Goal: Information Seeking & Learning: Learn about a topic

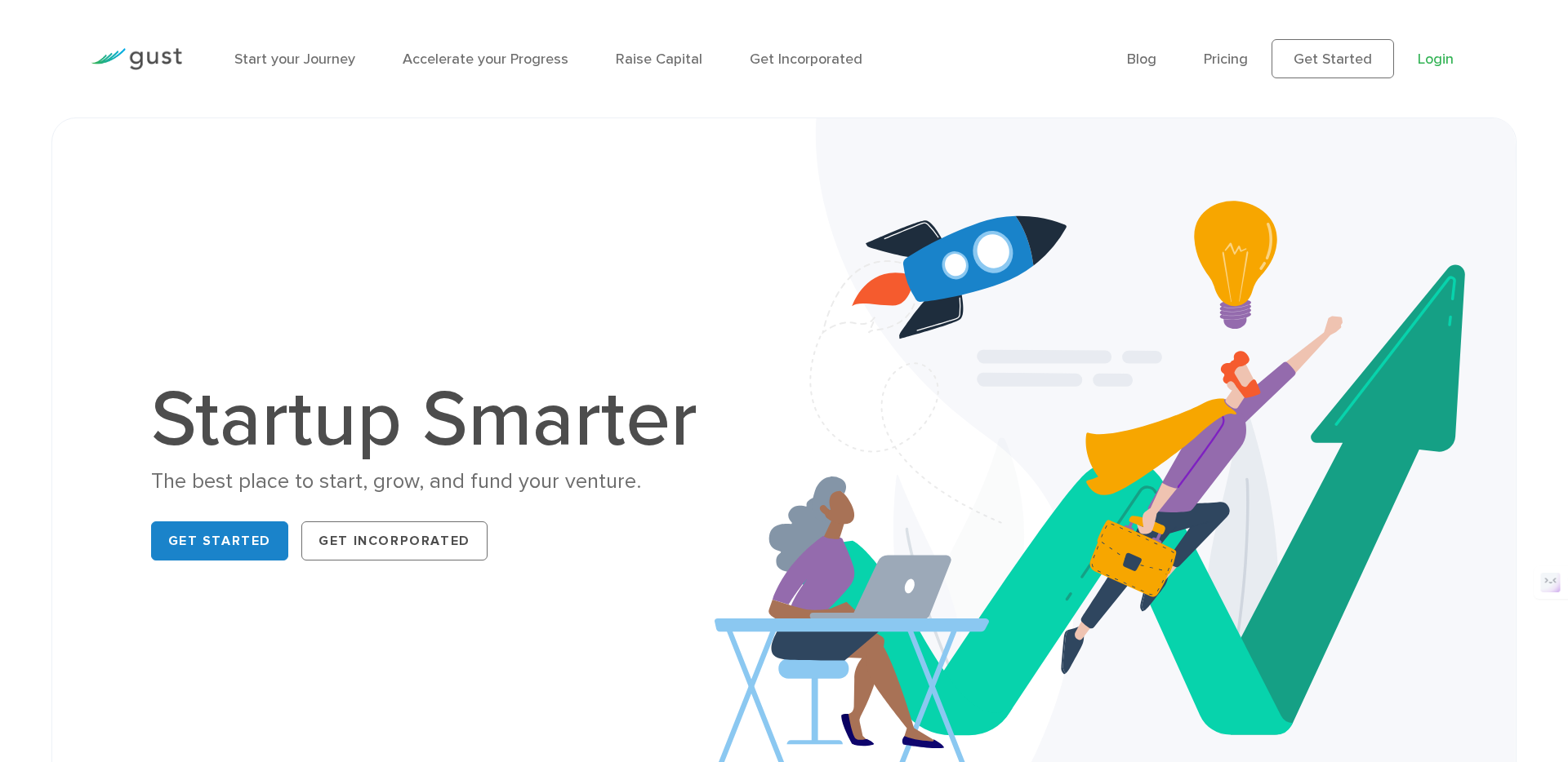
click at [1450, 60] on link "Login" at bounding box center [1435, 59] width 36 height 17
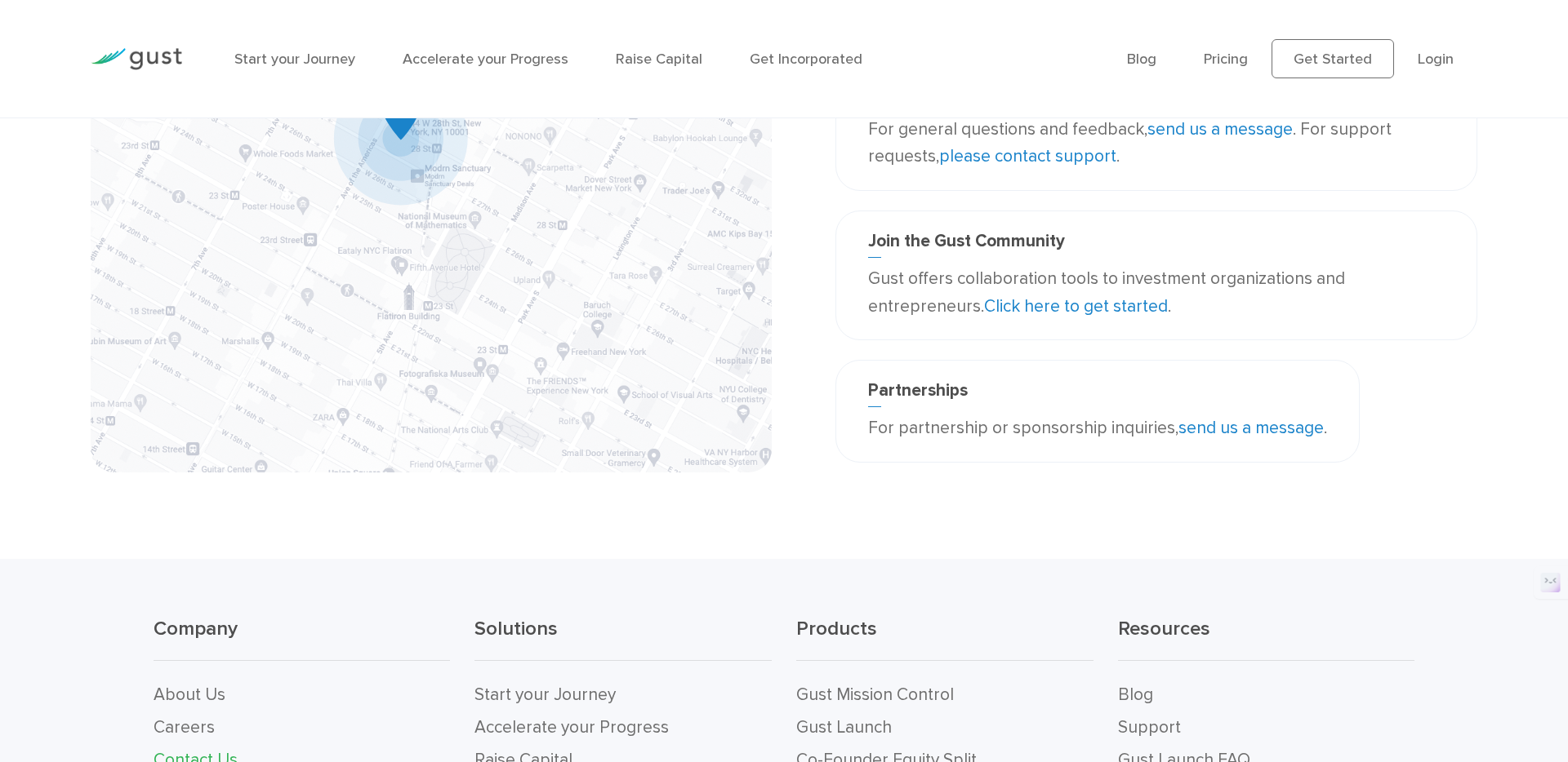
scroll to position [237, 0]
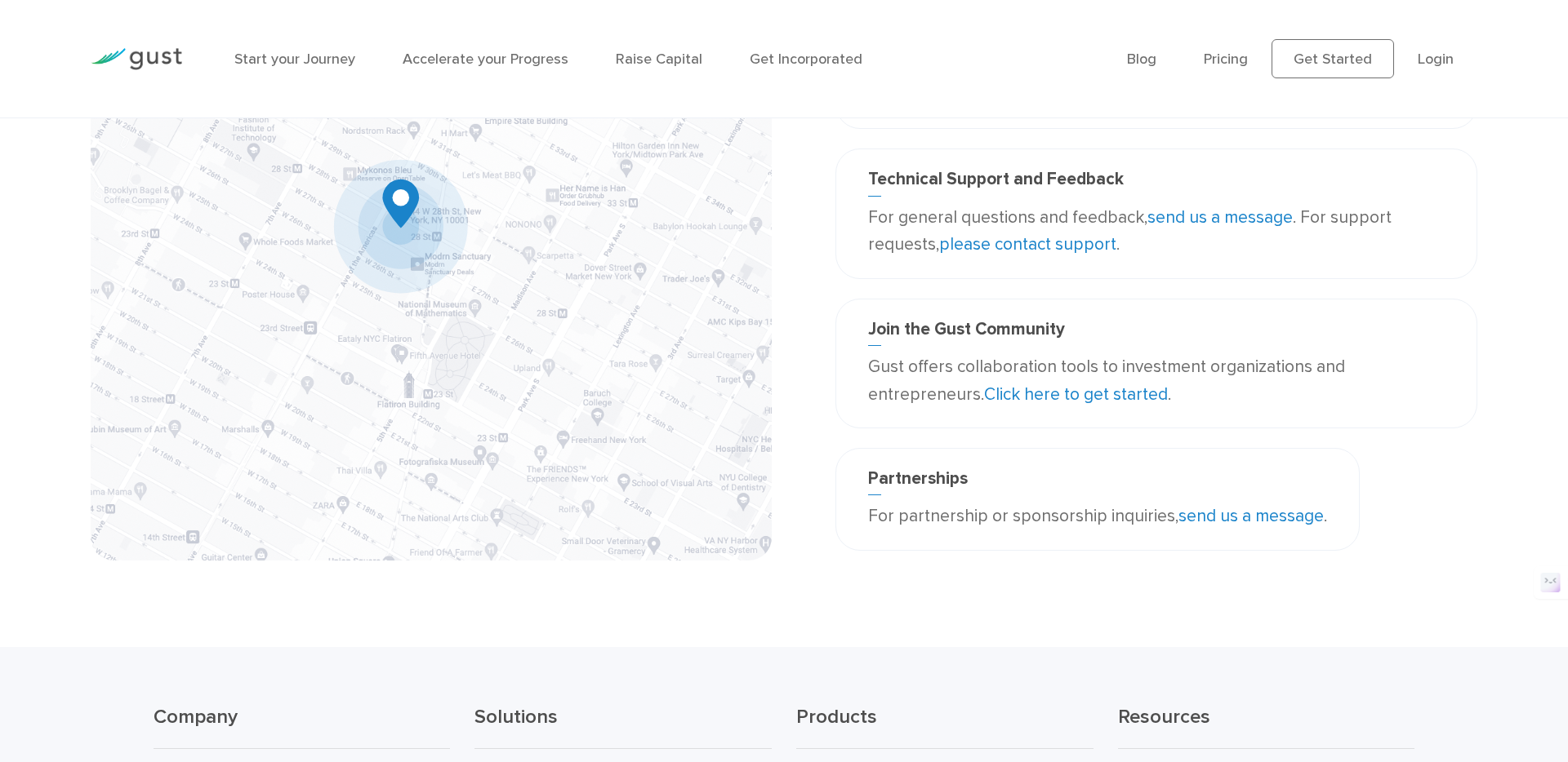
click at [1231, 216] on link "send us a message" at bounding box center [1220, 217] width 146 height 20
click at [1218, 216] on link "send us a message" at bounding box center [1220, 217] width 146 height 20
click at [1225, 218] on link "send us a message" at bounding box center [1220, 217] width 146 height 20
click at [1212, 213] on link "send us a message" at bounding box center [1220, 217] width 146 height 20
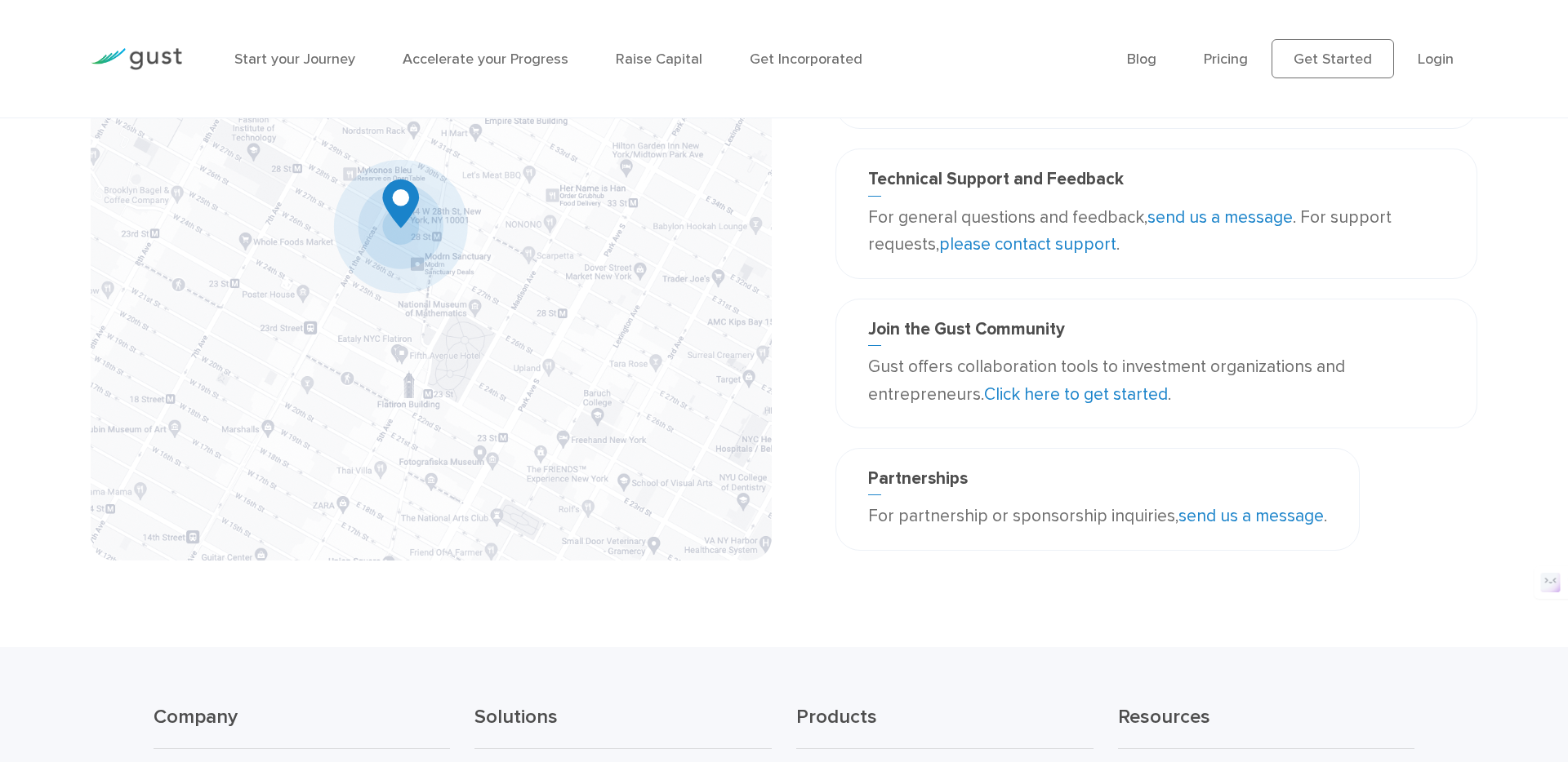
click at [1023, 238] on link "please contact support" at bounding box center [1028, 244] width 177 height 20
click at [1024, 241] on link "please contact support" at bounding box center [1028, 244] width 177 height 20
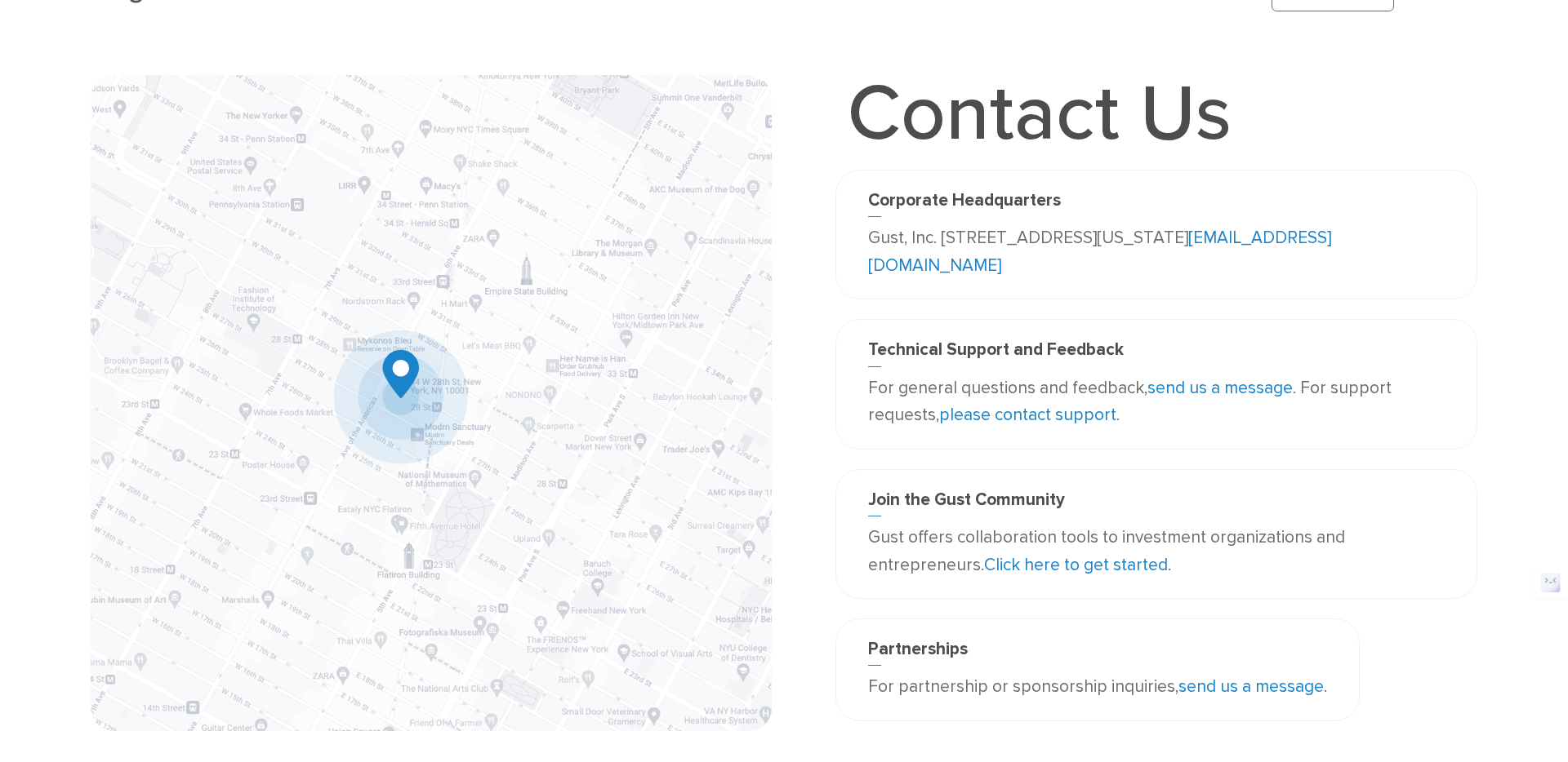
scroll to position [0, 0]
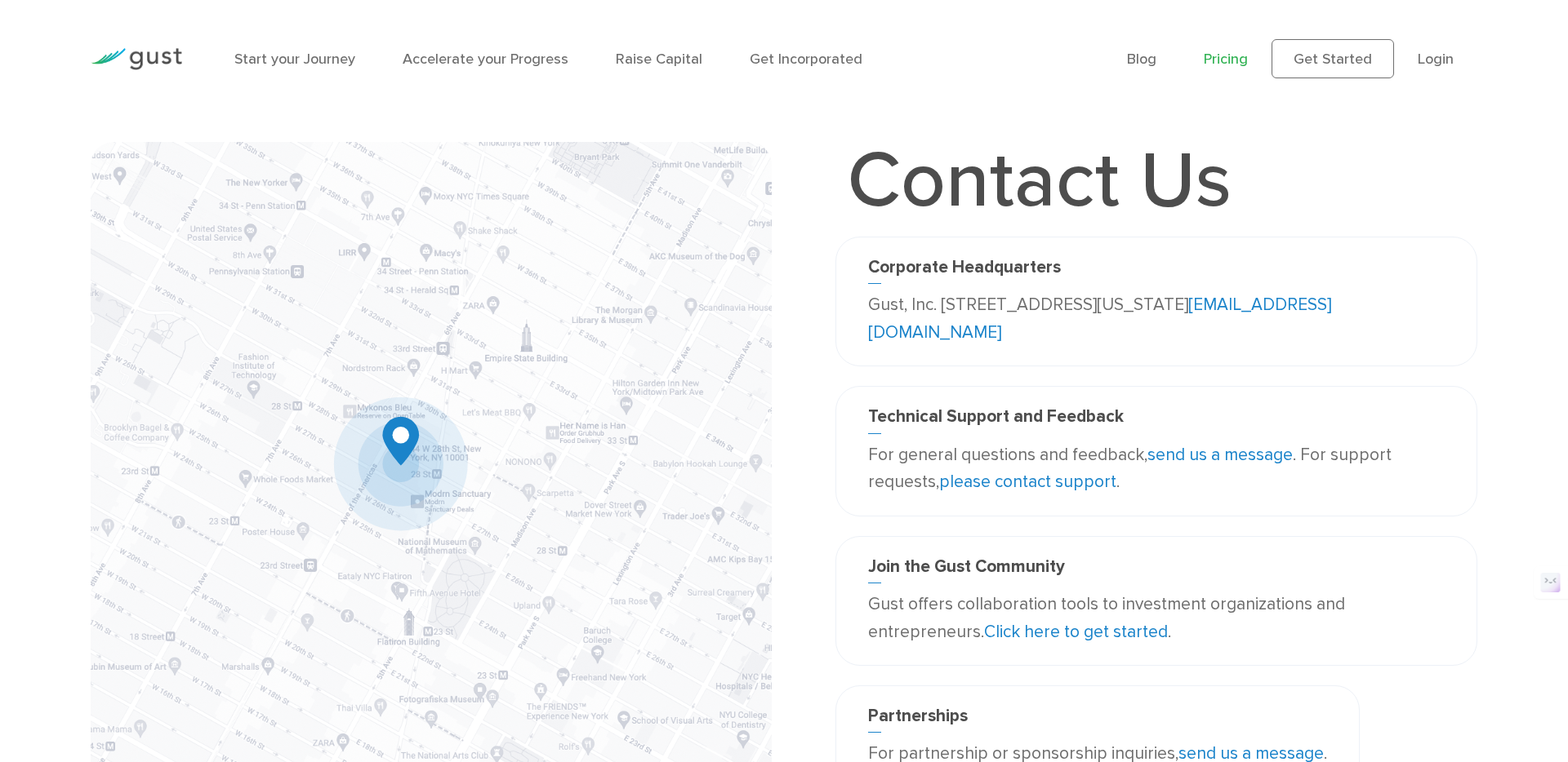
click at [1248, 59] on link "Pricing" at bounding box center [1226, 59] width 44 height 17
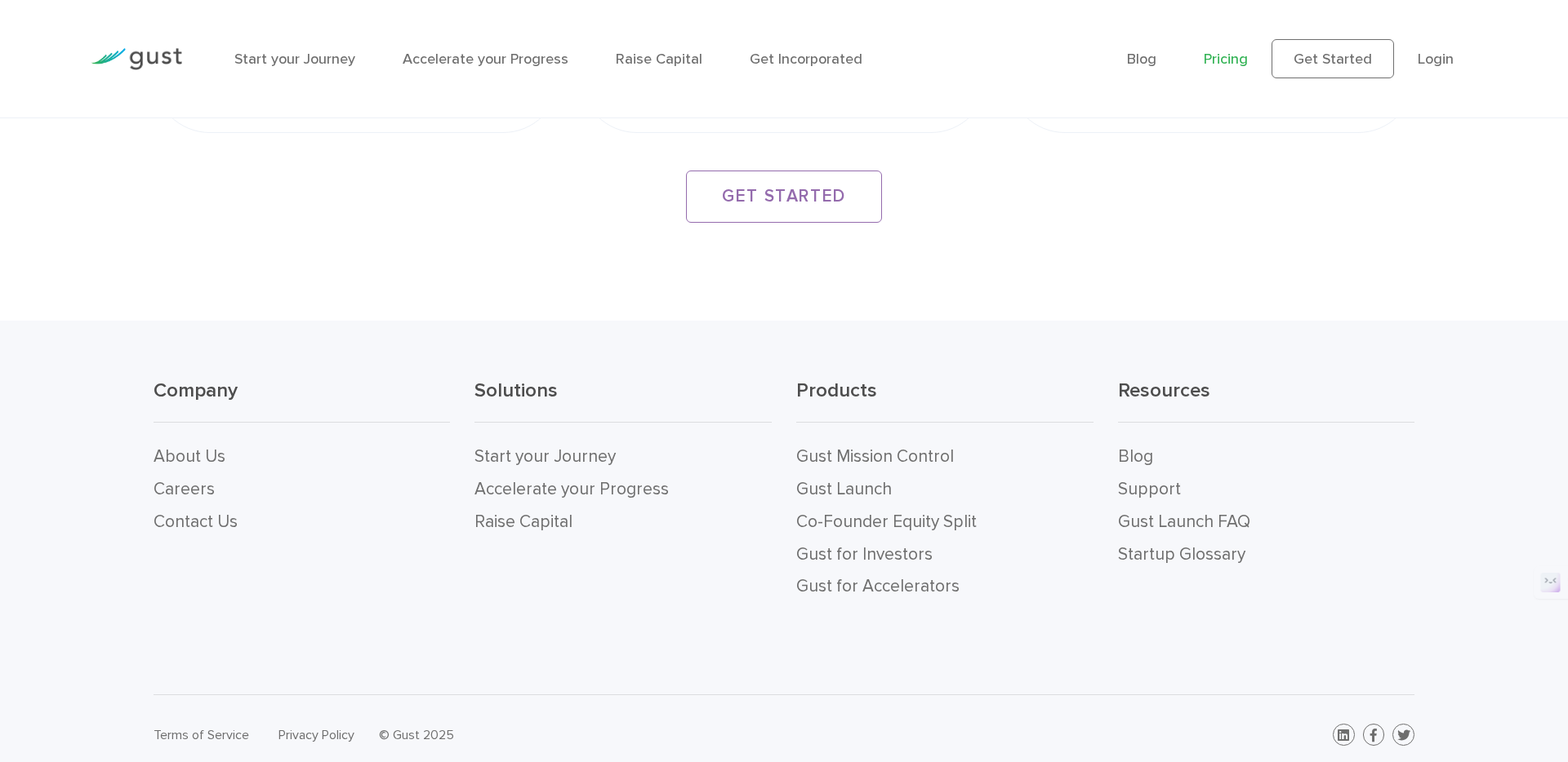
scroll to position [3193, 0]
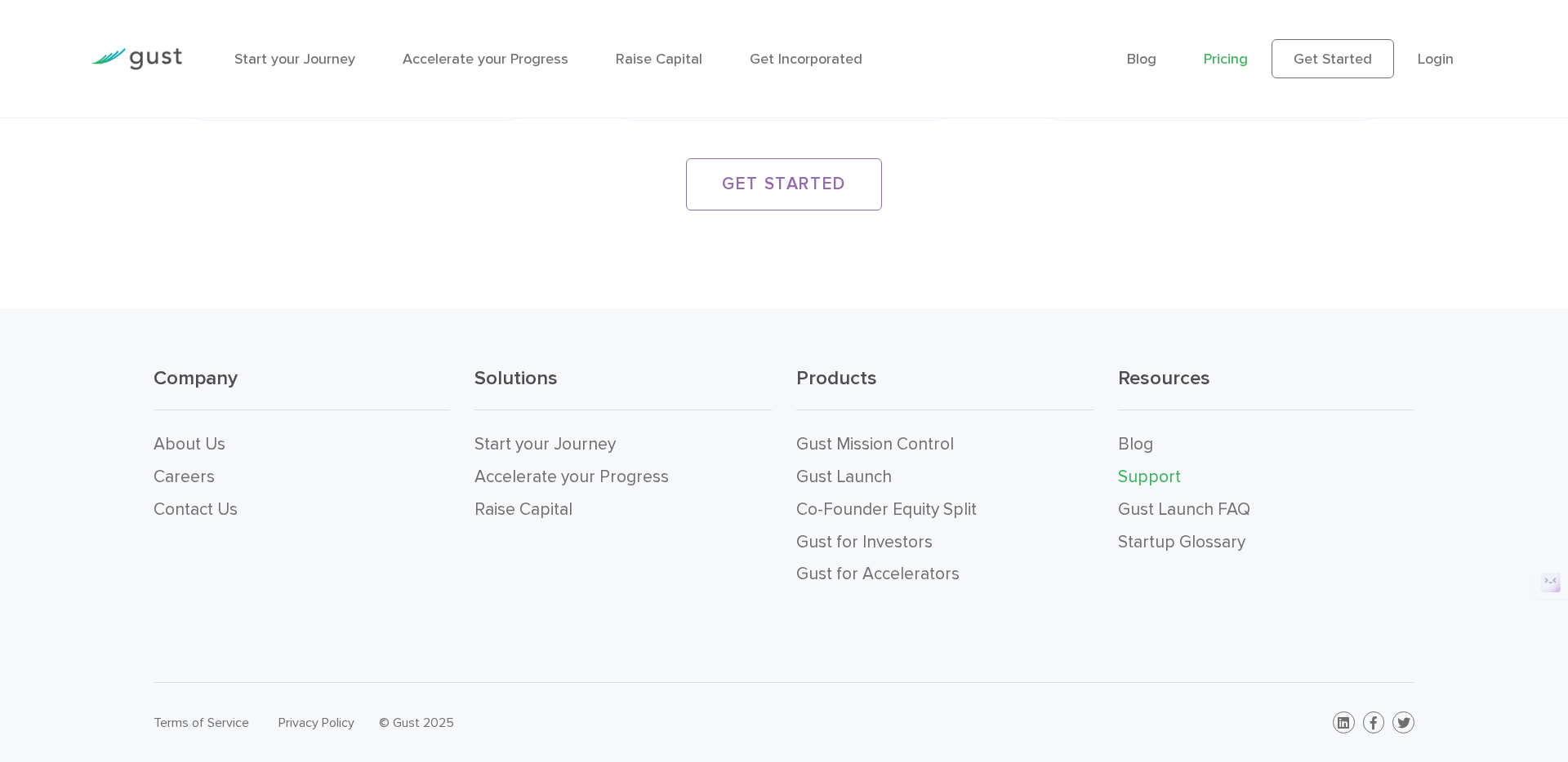
click at [1151, 477] on link "Support" at bounding box center [1149, 476] width 63 height 20
